Goal: Task Accomplishment & Management: Complete application form

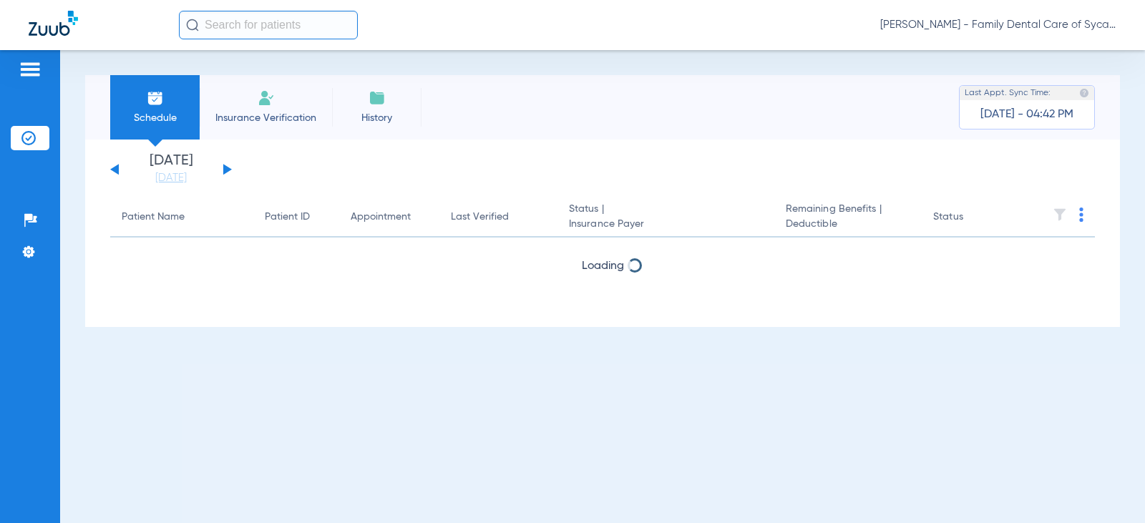
click at [280, 115] on span "Insurance Verification" at bounding box center [265, 118] width 111 height 14
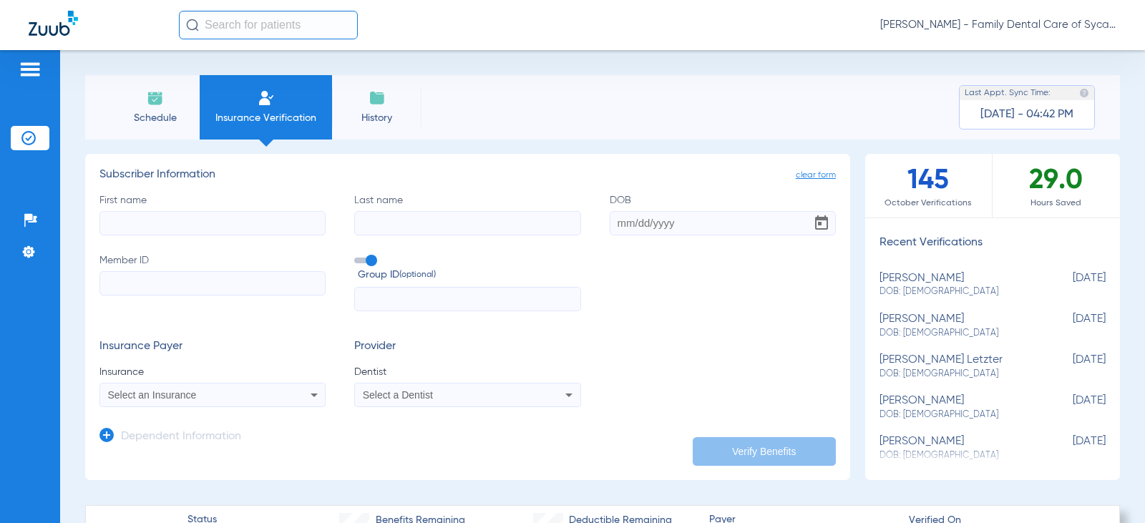
click at [173, 224] on input "First name" at bounding box center [213, 223] width 226 height 24
type input "[PERSON_NAME]"
click at [619, 226] on input "DOB" at bounding box center [723, 223] width 226 height 24
type input "[DATE]"
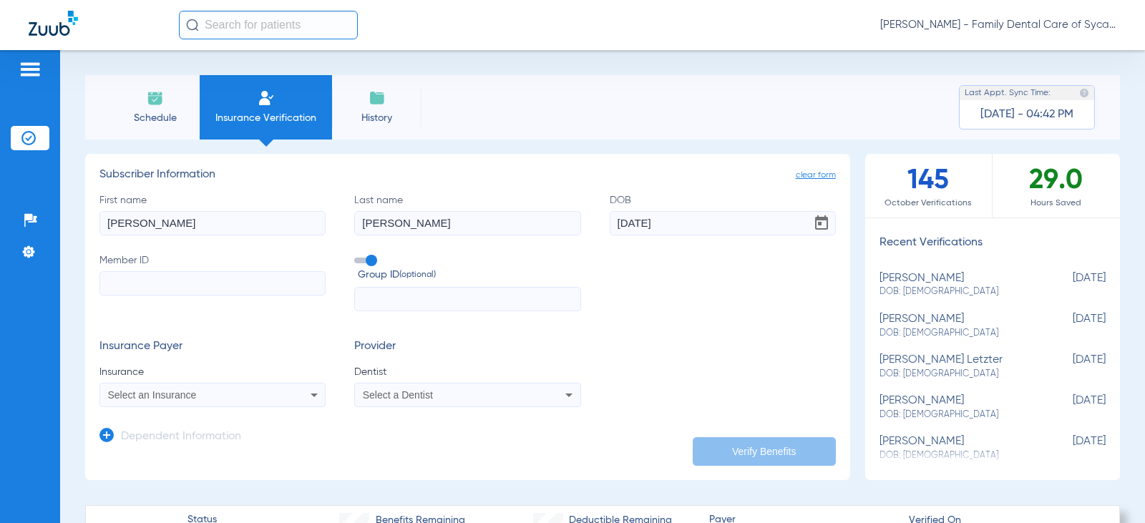
click at [207, 291] on input "Member ID" at bounding box center [213, 283] width 226 height 24
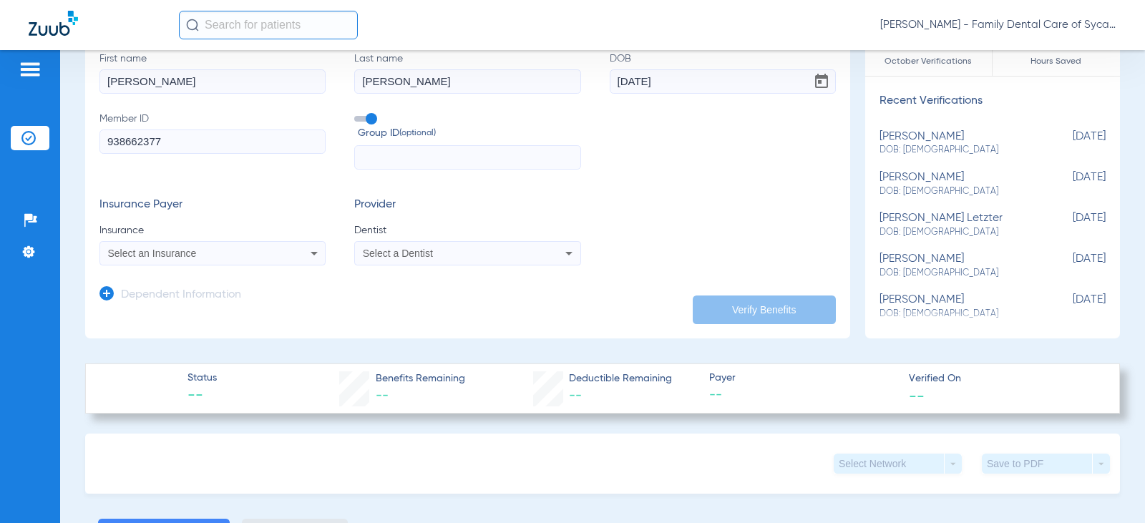
scroll to position [143, 0]
type input "938662377"
click at [196, 251] on span "Select an Insurance" at bounding box center [152, 251] width 89 height 11
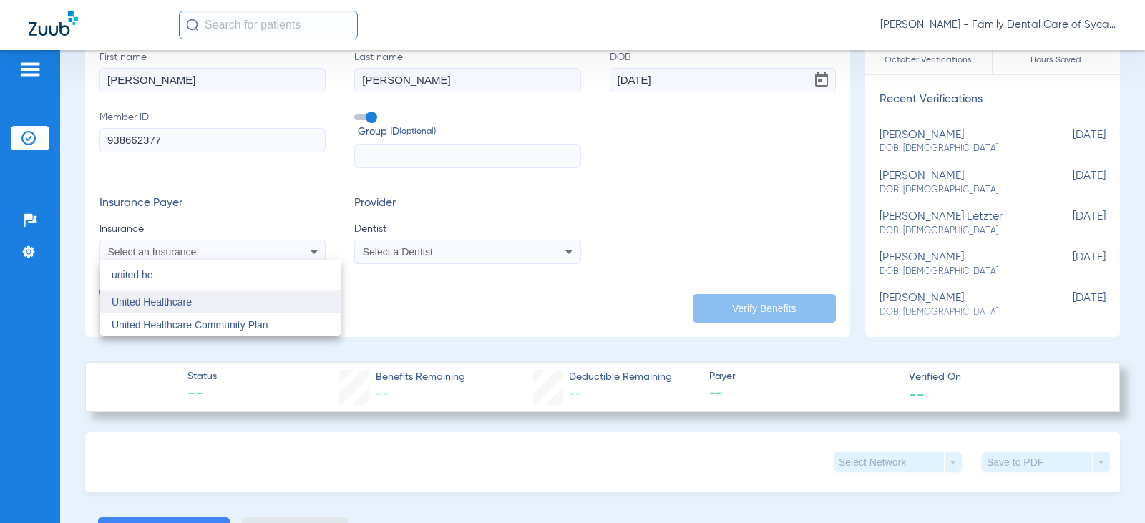
type input "united he"
click at [188, 308] on span "United Healthcare" at bounding box center [152, 301] width 80 height 11
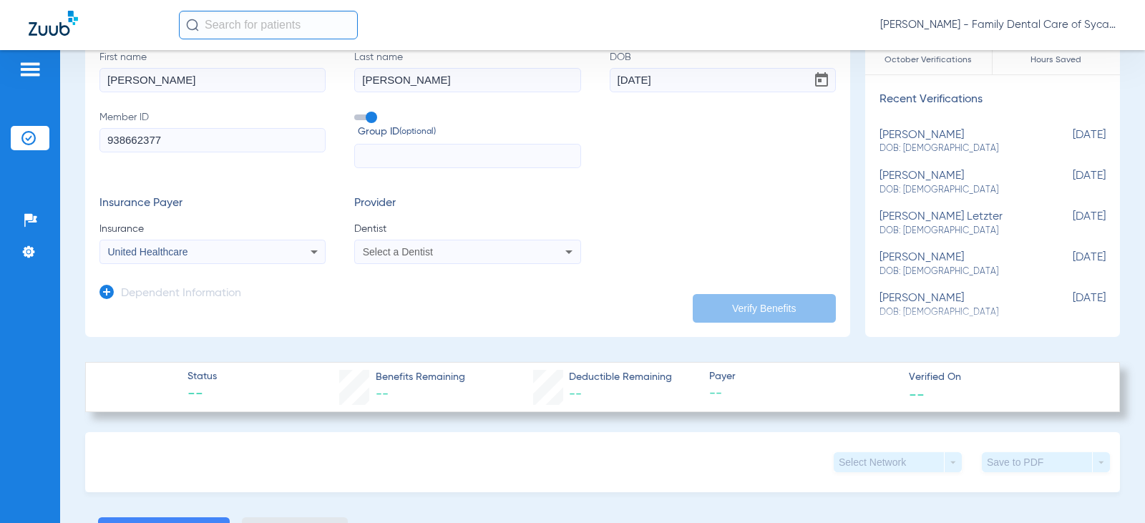
click at [450, 240] on mat-select "Select a Dentist" at bounding box center [467, 252] width 226 height 24
click at [445, 253] on div "Select a Dentist" at bounding box center [447, 252] width 168 height 10
type input "tej"
click at [427, 304] on span "[PERSON_NAME]" at bounding box center [406, 301] width 84 height 11
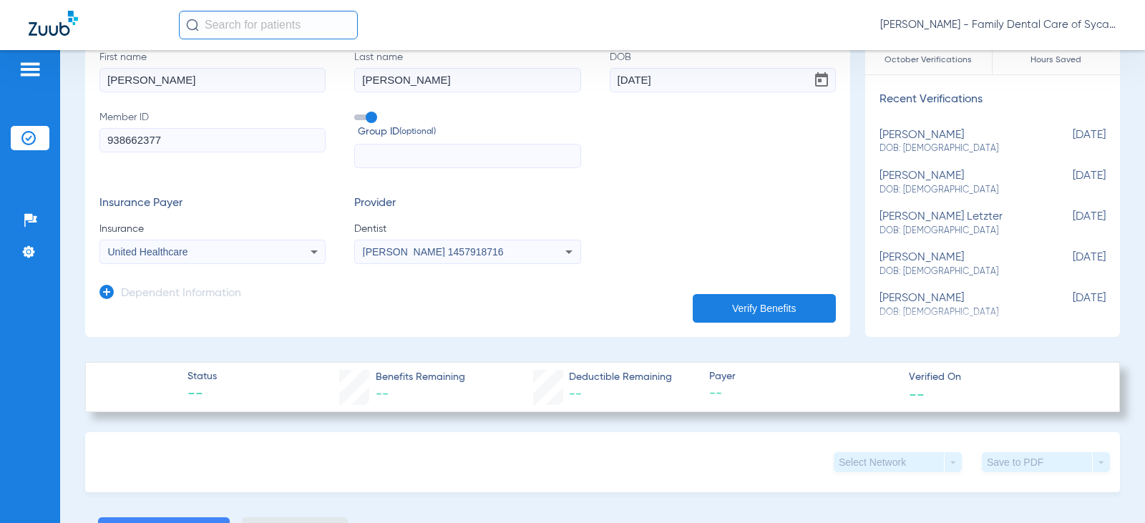
click at [761, 307] on button "Verify Benefits" at bounding box center [764, 308] width 143 height 29
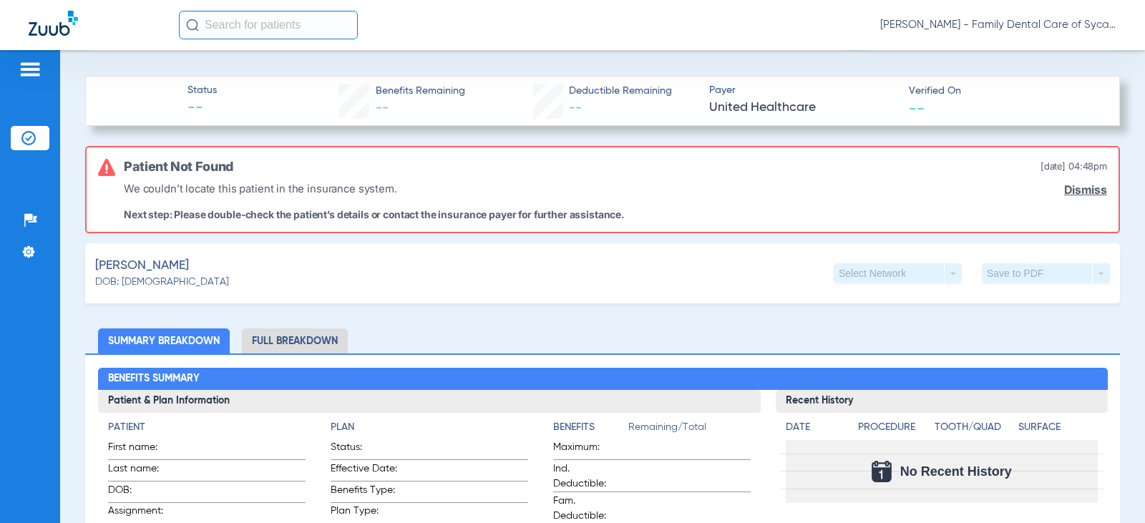
scroll to position [0, 0]
